Goal: Navigation & Orientation: Find specific page/section

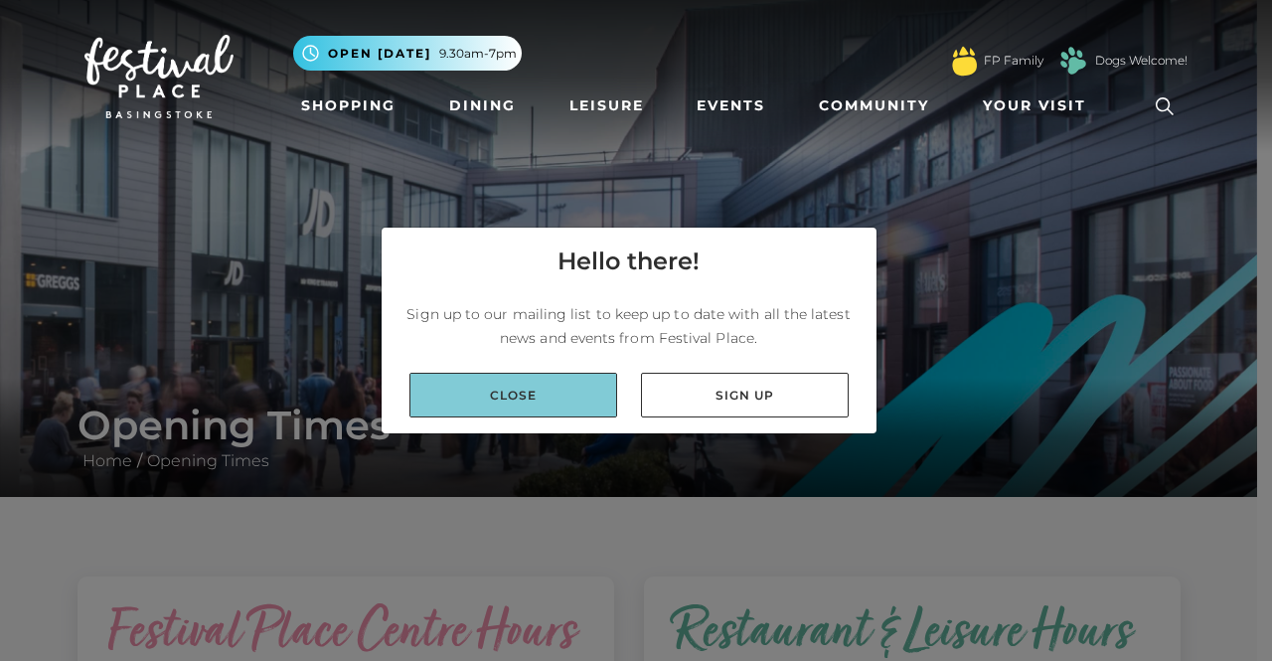
click at [559, 401] on link "Close" at bounding box center [514, 395] width 208 height 45
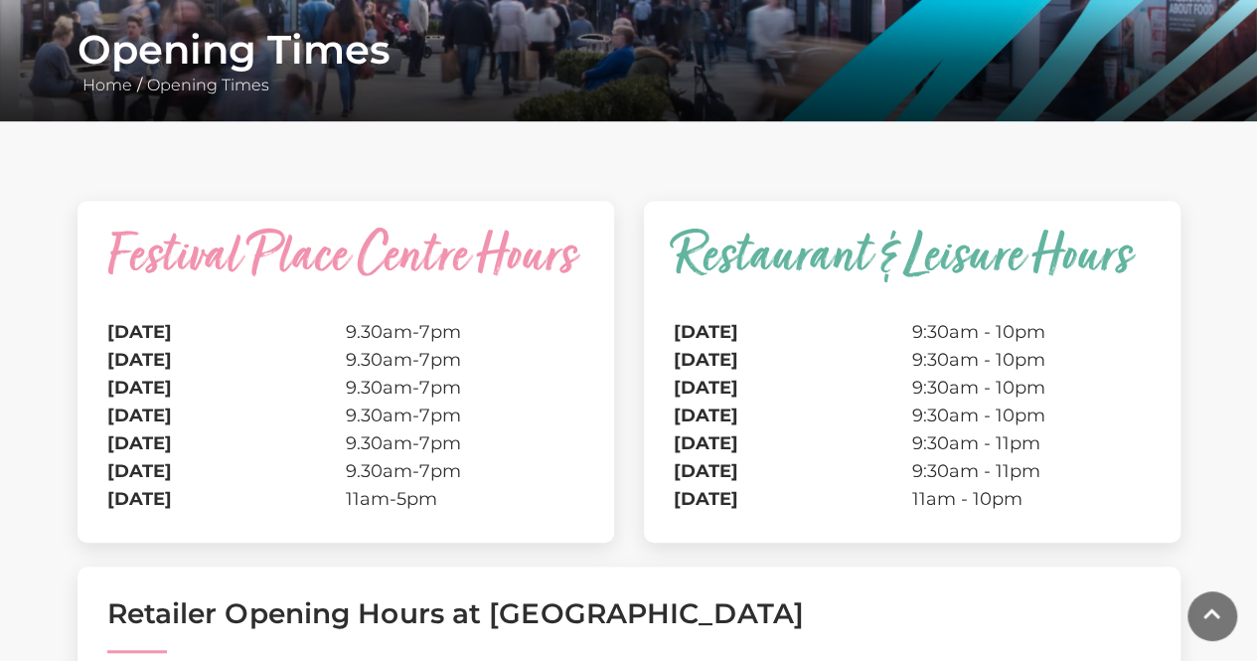
scroll to position [398, 0]
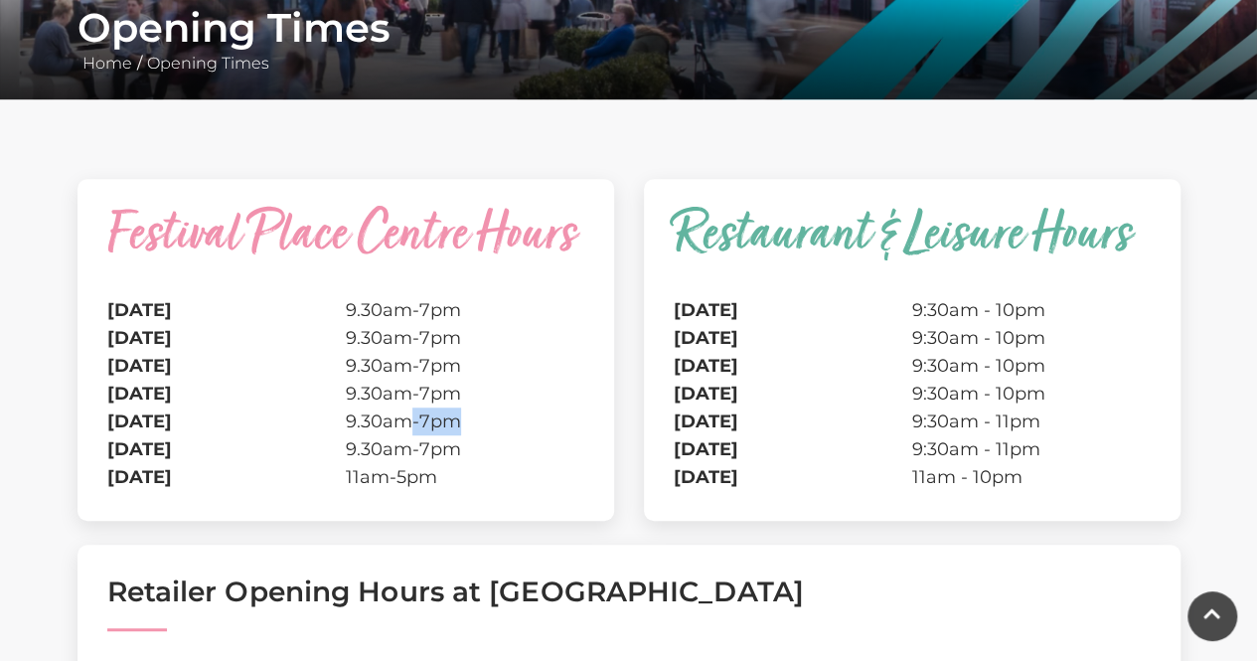
drag, startPoint x: 464, startPoint y: 421, endPoint x: 405, endPoint y: 423, distance: 59.7
click at [405, 423] on td "9.30am-7pm" at bounding box center [465, 422] width 239 height 28
drag, startPoint x: 1043, startPoint y: 420, endPoint x: 972, endPoint y: 420, distance: 70.6
click at [972, 420] on td "9:30am - 11pm" at bounding box center [1031, 422] width 239 height 28
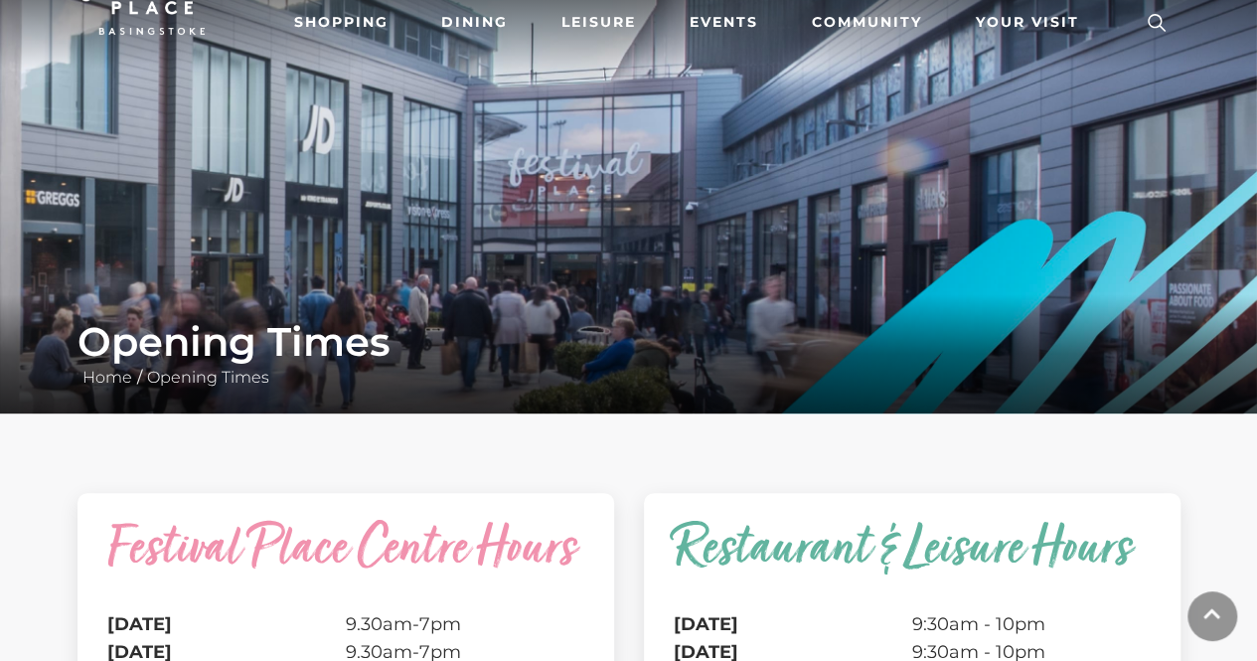
scroll to position [0, 0]
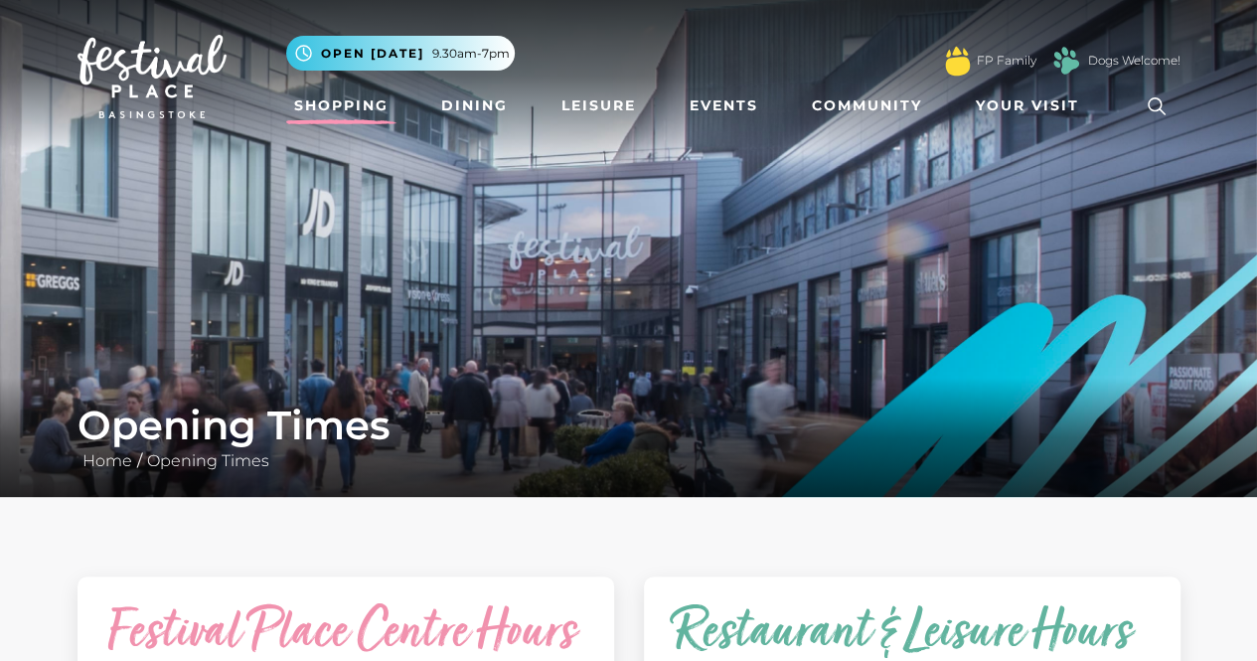
click at [342, 106] on link "Shopping" at bounding box center [341, 105] width 110 height 37
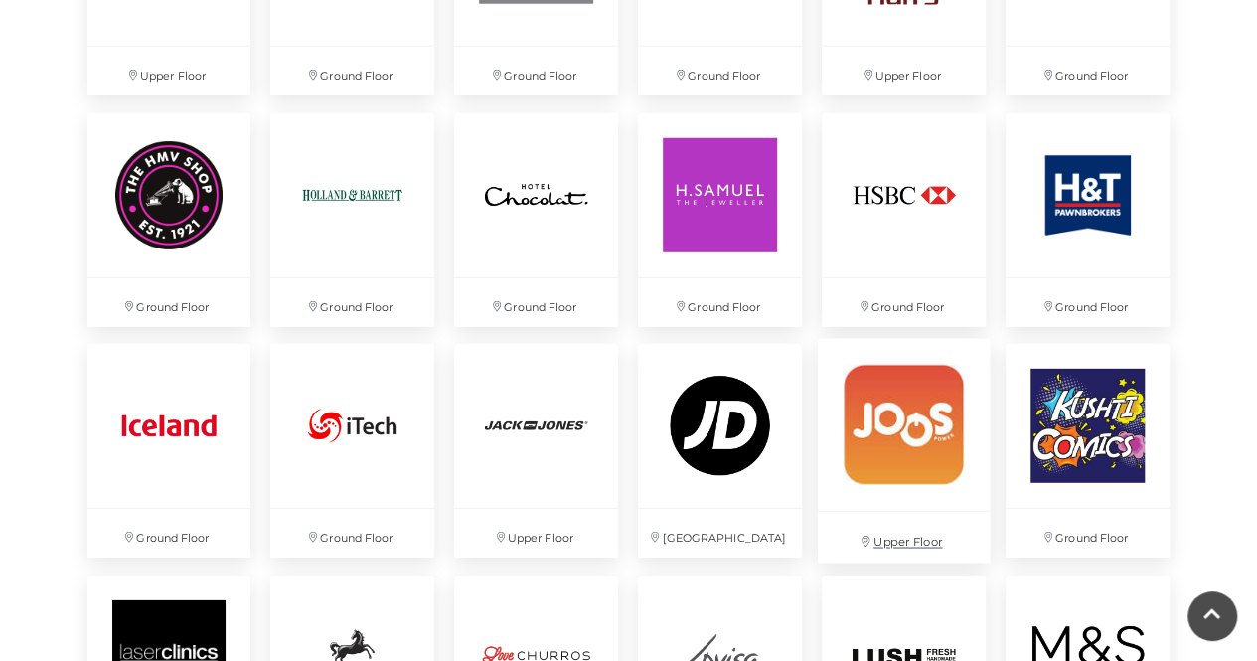
scroll to position [2982, 0]
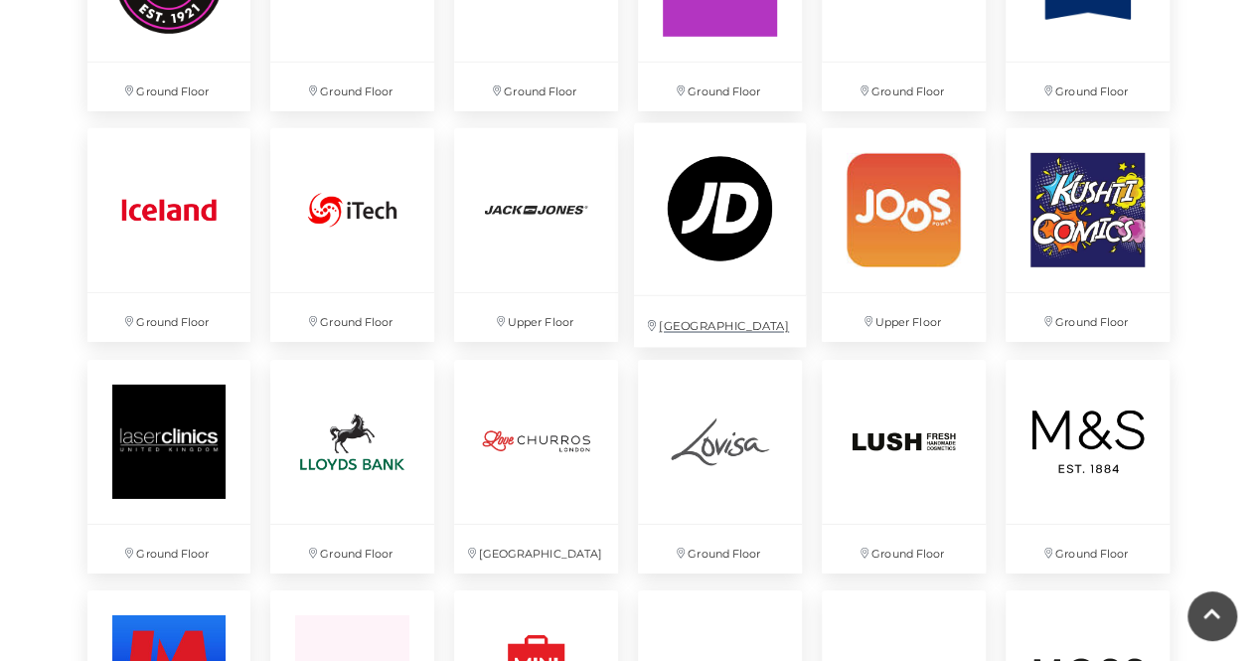
click at [764, 221] on img at bounding box center [720, 209] width 172 height 172
